Goal: Entertainment & Leisure: Consume media (video, audio)

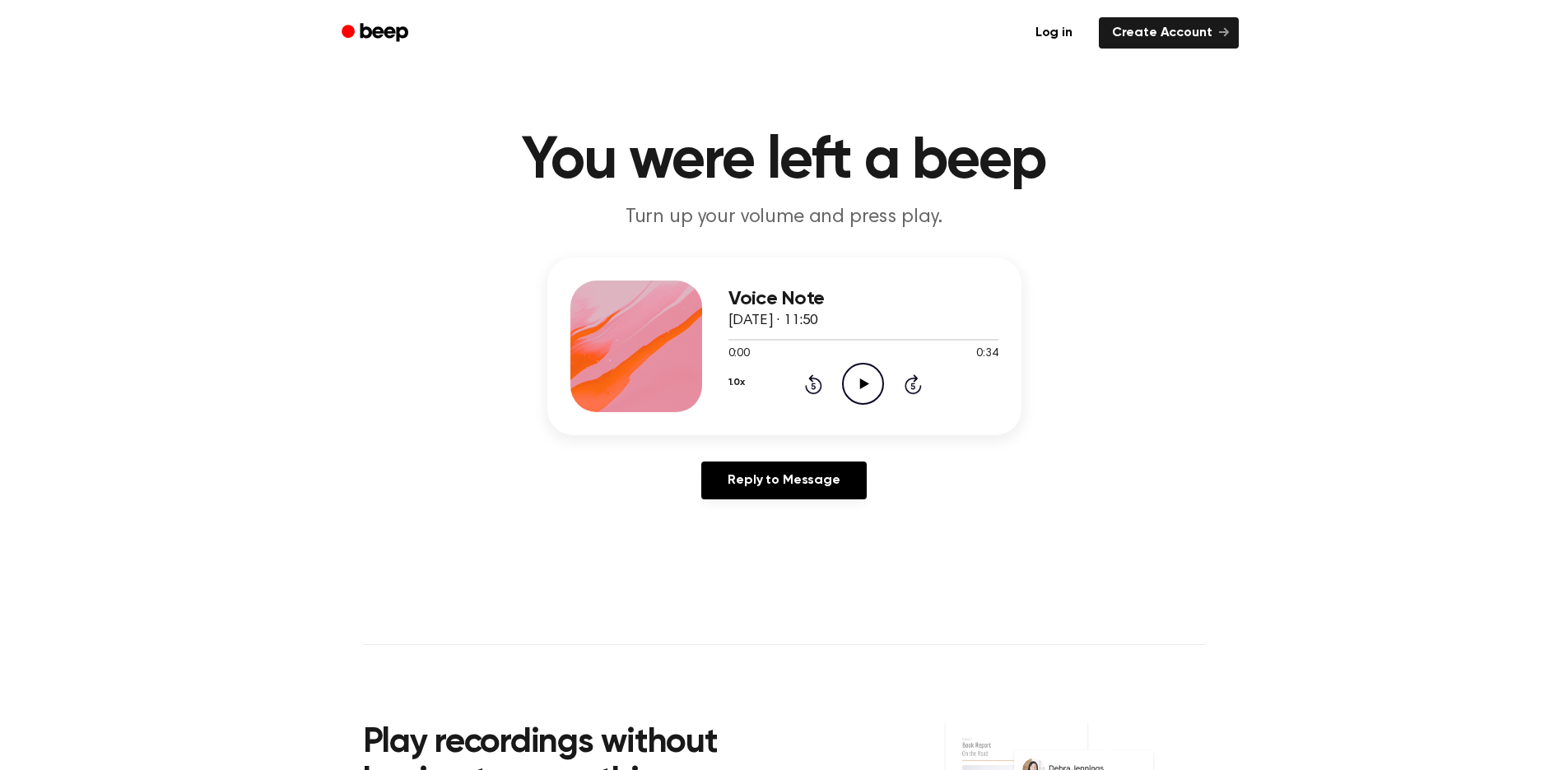
click at [869, 405] on icon "Play Audio" at bounding box center [863, 384] width 42 height 42
click at [882, 405] on icon "Play Audio" at bounding box center [863, 384] width 42 height 42
click at [863, 405] on icon "Play Audio" at bounding box center [863, 384] width 42 height 42
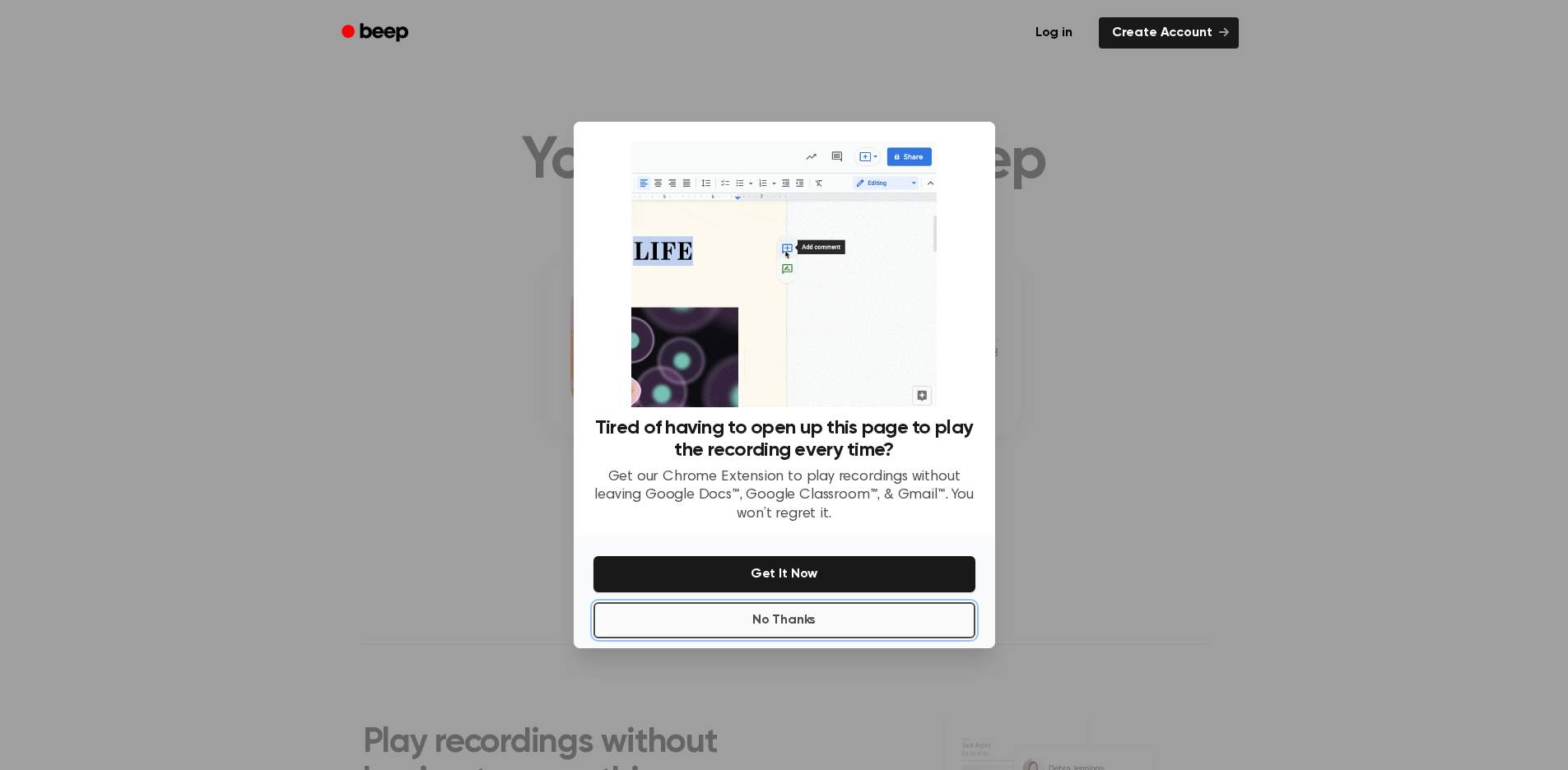
click at [733, 638] on button "No Thanks" at bounding box center [784, 620] width 382 height 36
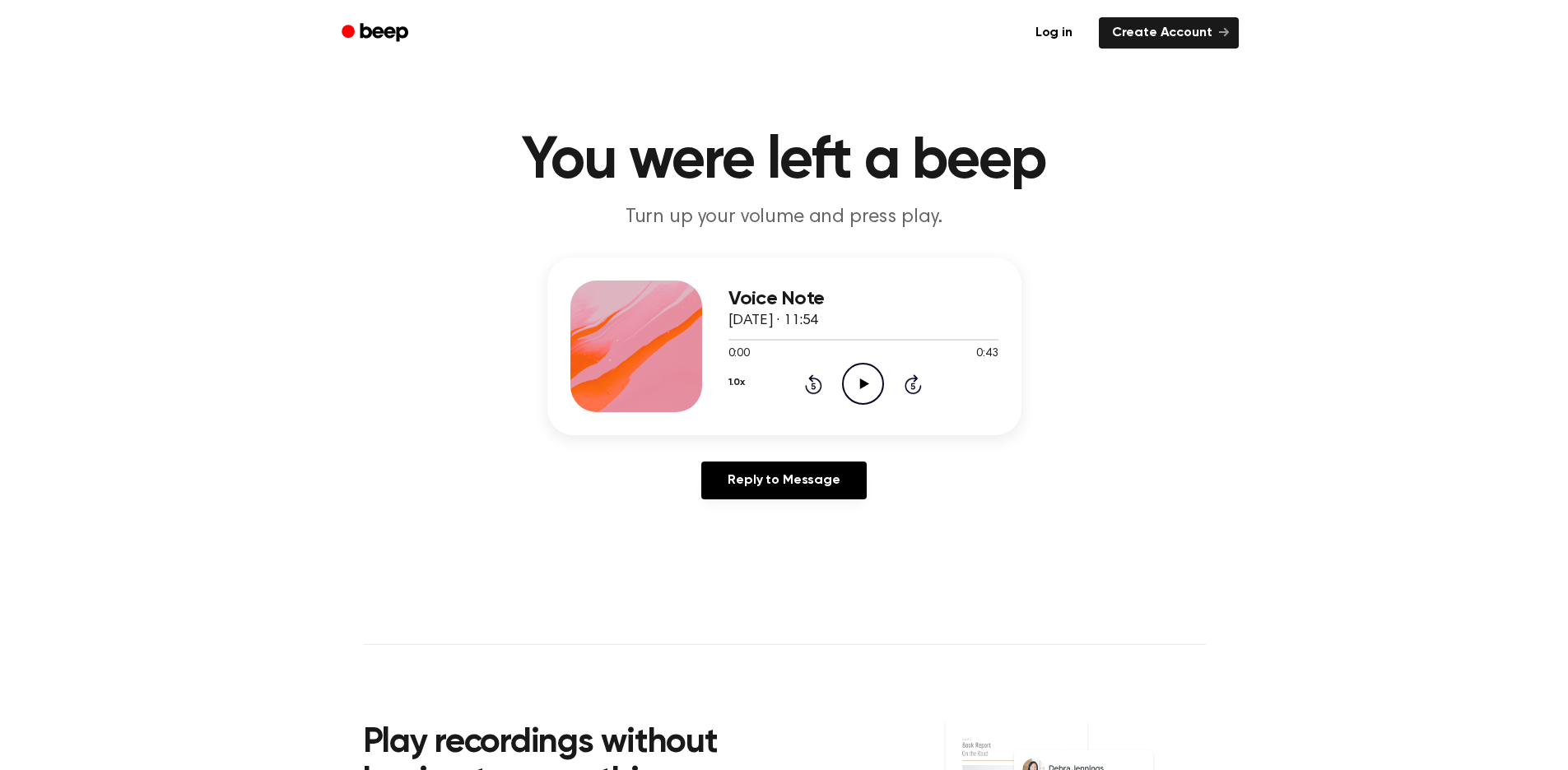
click at [877, 405] on icon "Play Audio" at bounding box center [863, 384] width 42 height 42
click at [880, 405] on icon "Play Audio" at bounding box center [863, 384] width 42 height 42
